Goal: Information Seeking & Learning: Learn about a topic

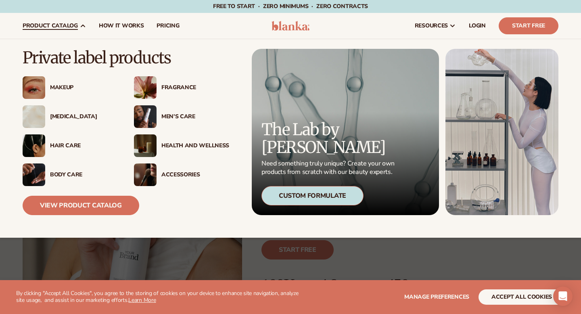
click at [49, 24] on span "product catalog" at bounding box center [50, 26] width 55 height 6
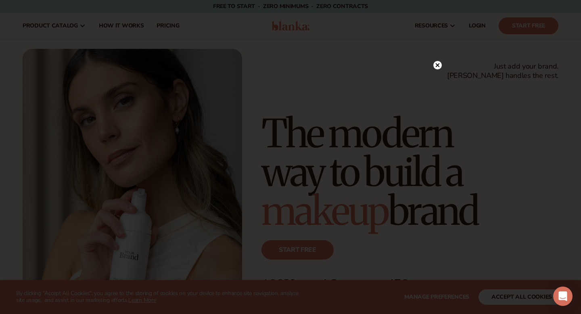
click at [437, 63] on circle at bounding box center [438, 65] width 8 height 8
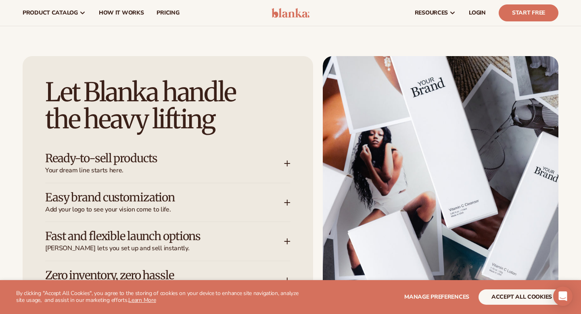
scroll to position [881, 0]
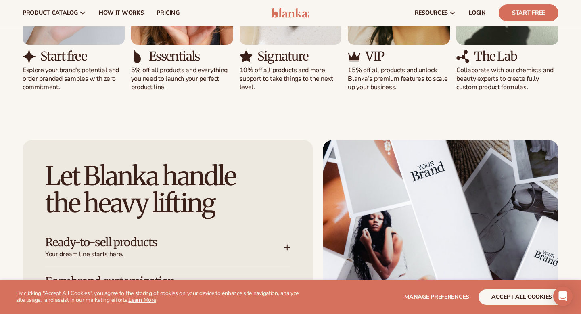
click at [170, 55] on h3 "Essentials" at bounding box center [174, 56] width 51 height 13
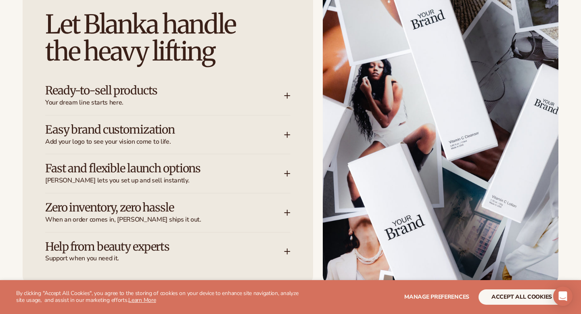
scroll to position [1039, 0]
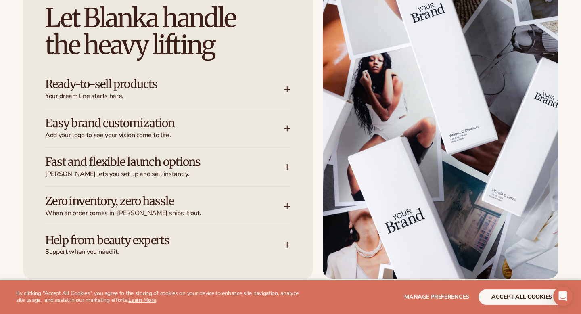
click at [164, 88] on h3 "Ready-to-sell products" at bounding box center [152, 84] width 215 height 13
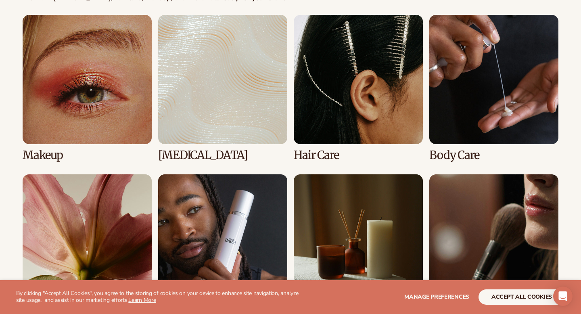
scroll to position [1590, 0]
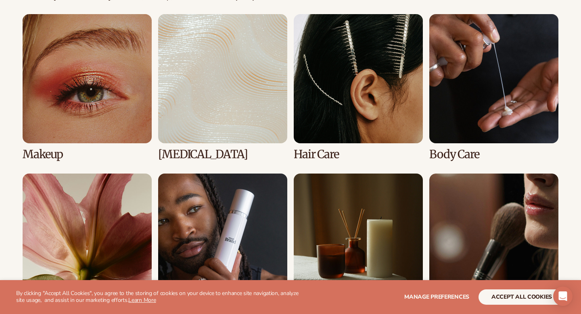
click at [312, 149] on link "3 / 8" at bounding box center [358, 87] width 129 height 147
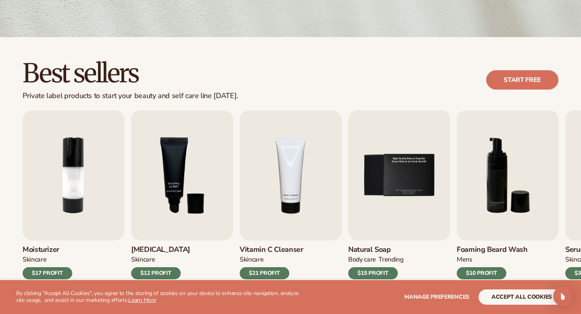
scroll to position [214, 0]
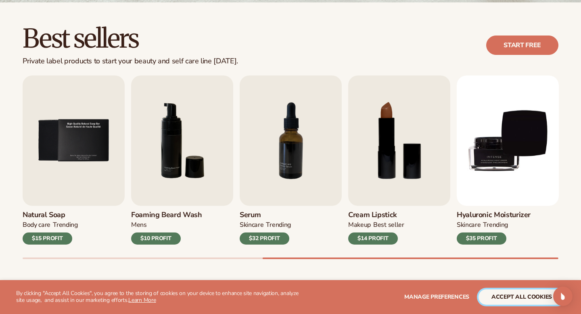
click at [511, 299] on button "accept all cookies" at bounding box center [522, 296] width 86 height 15
